Goal: Task Accomplishment & Management: Complete application form

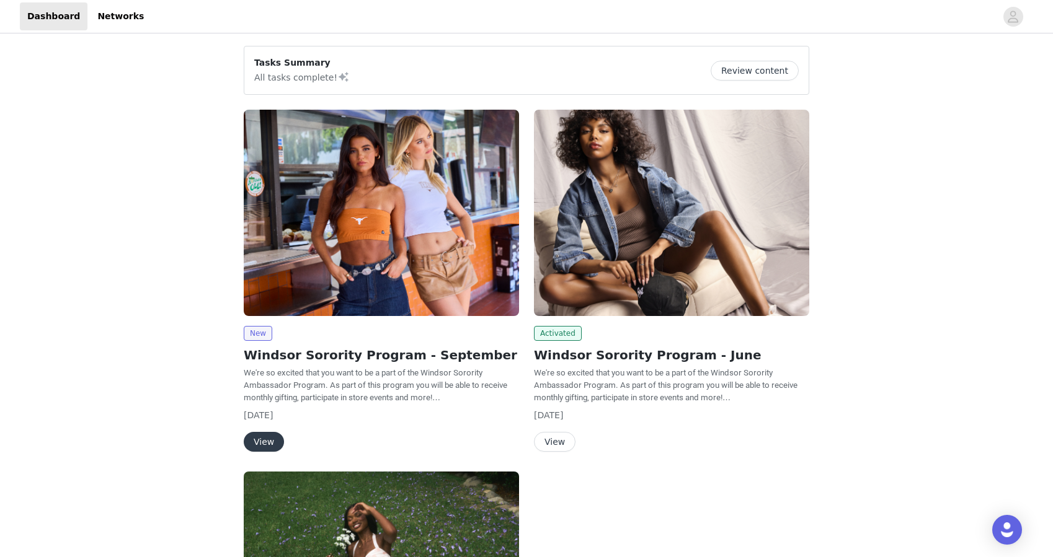
click at [262, 439] on button "View" at bounding box center [264, 442] width 40 height 20
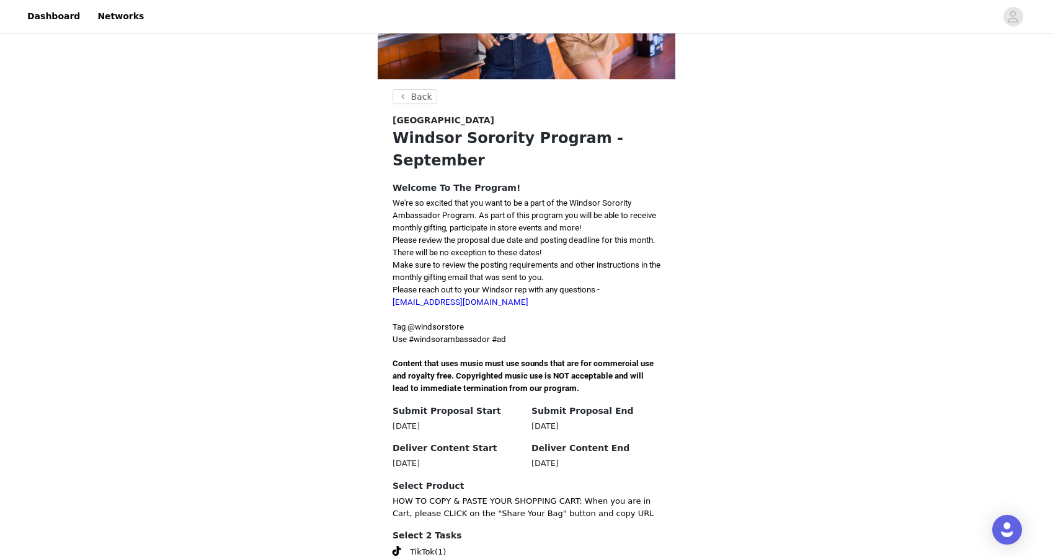
scroll to position [262, 0]
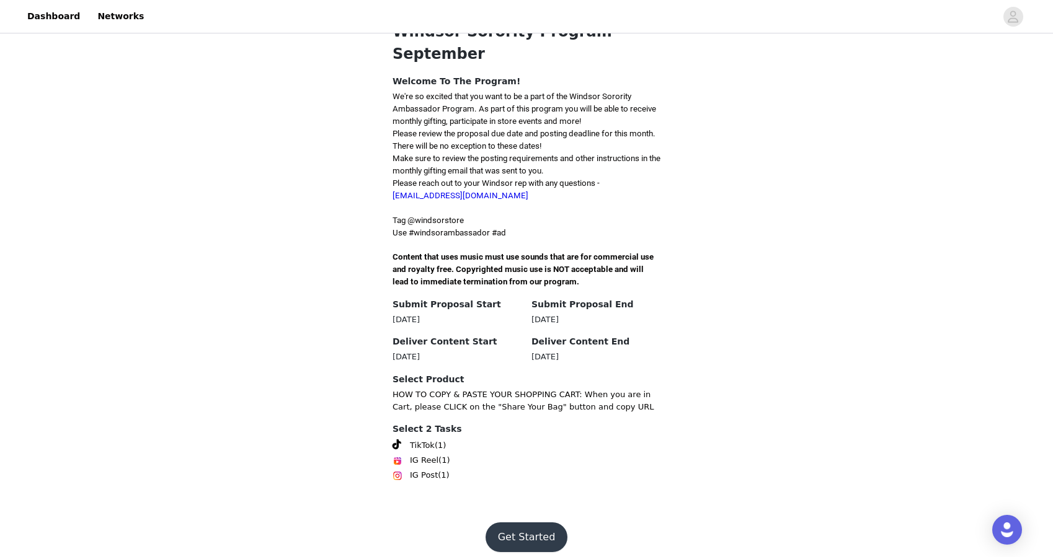
click at [510, 523] on button "Get Started" at bounding box center [526, 538] width 82 height 30
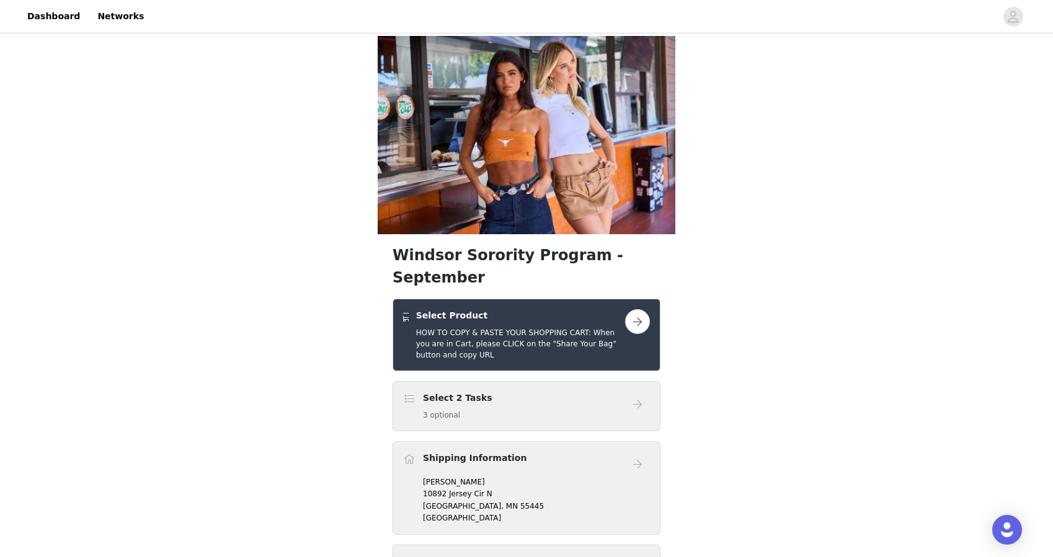
click at [520, 392] on div "Select 2 Tasks 3 optional" at bounding box center [514, 406] width 222 height 29
click at [632, 309] on button "button" at bounding box center [637, 321] width 25 height 25
